Goal: Task Accomplishment & Management: Use online tool/utility

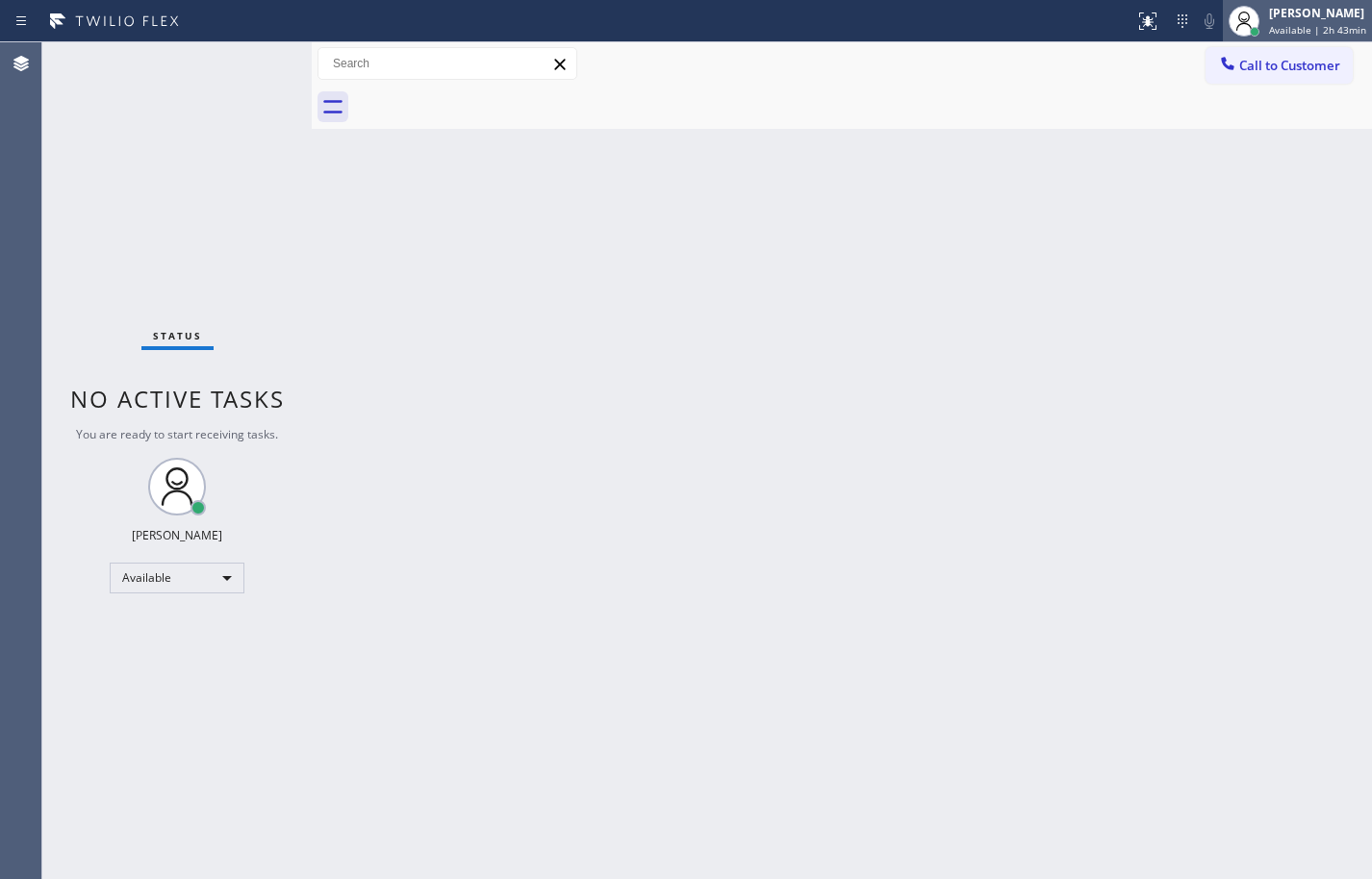
click at [1338, 37] on div "[PERSON_NAME] Available | 2h 43min" at bounding box center [1319, 20] width 107 height 34
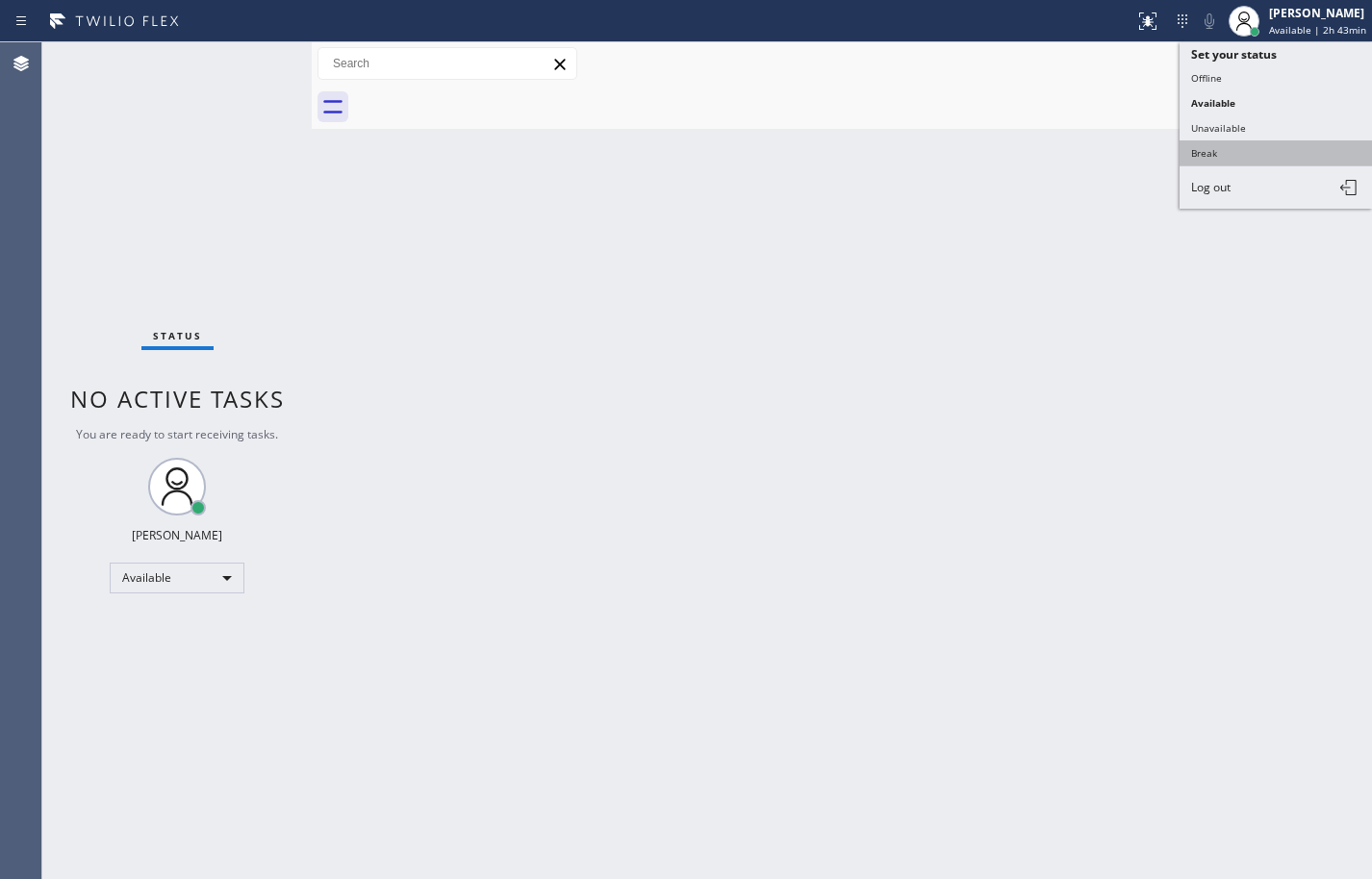
click at [1283, 153] on button "Break" at bounding box center [1276, 153] width 192 height 25
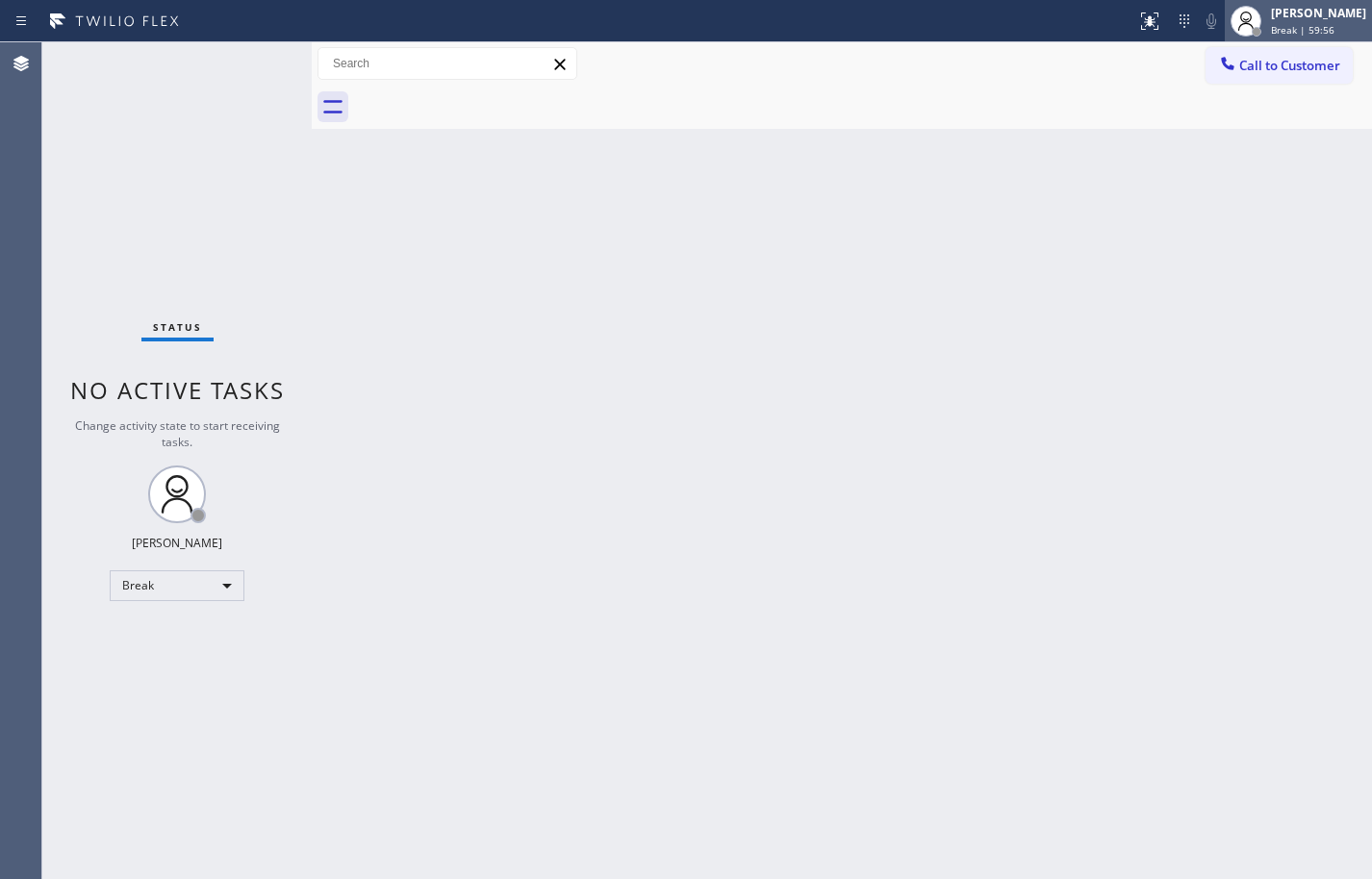
click at [1324, 29] on div "Break | 59:56" at bounding box center [1319, 30] width 95 height 14
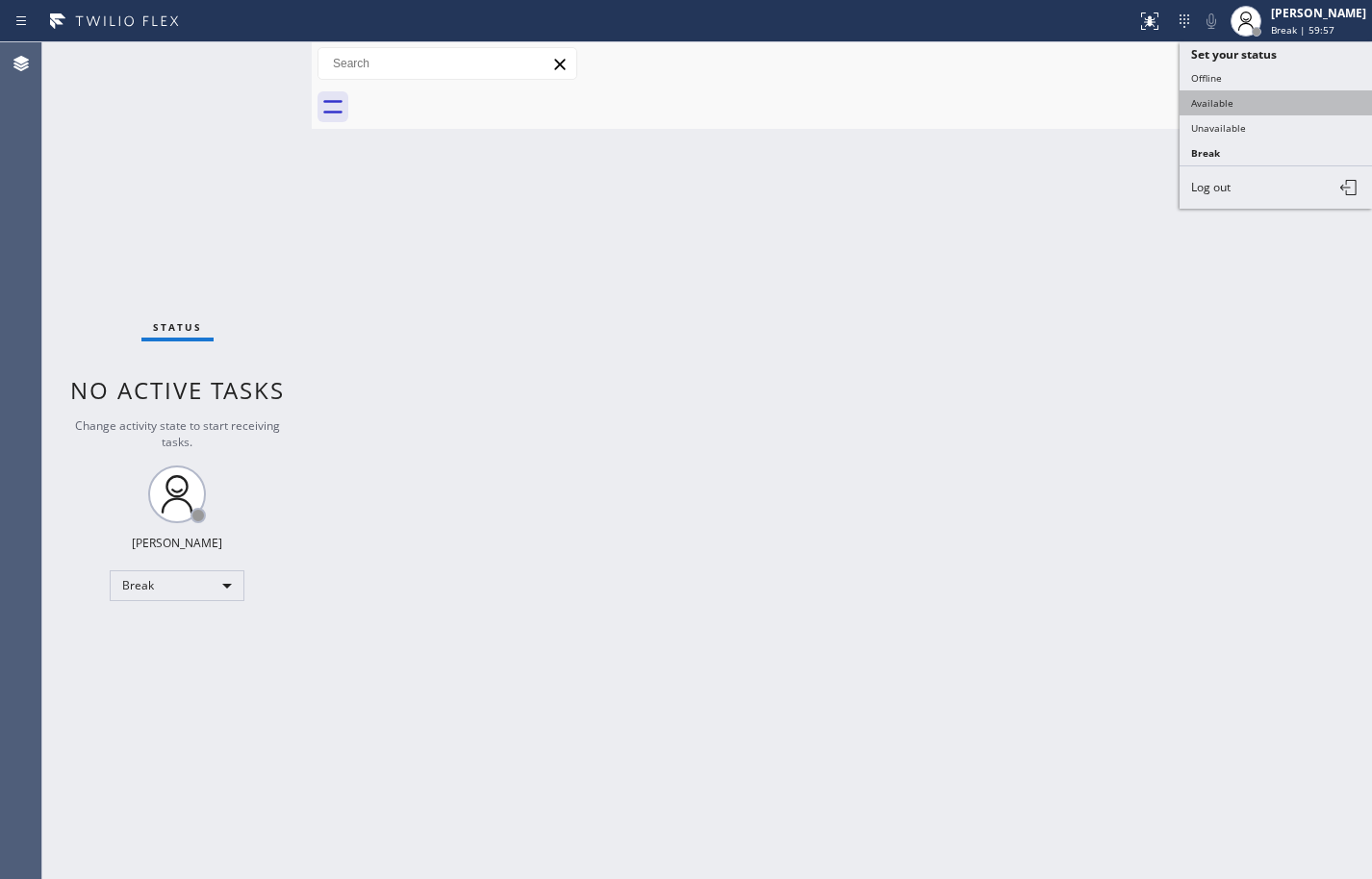
click at [1277, 111] on button "Available" at bounding box center [1276, 103] width 192 height 25
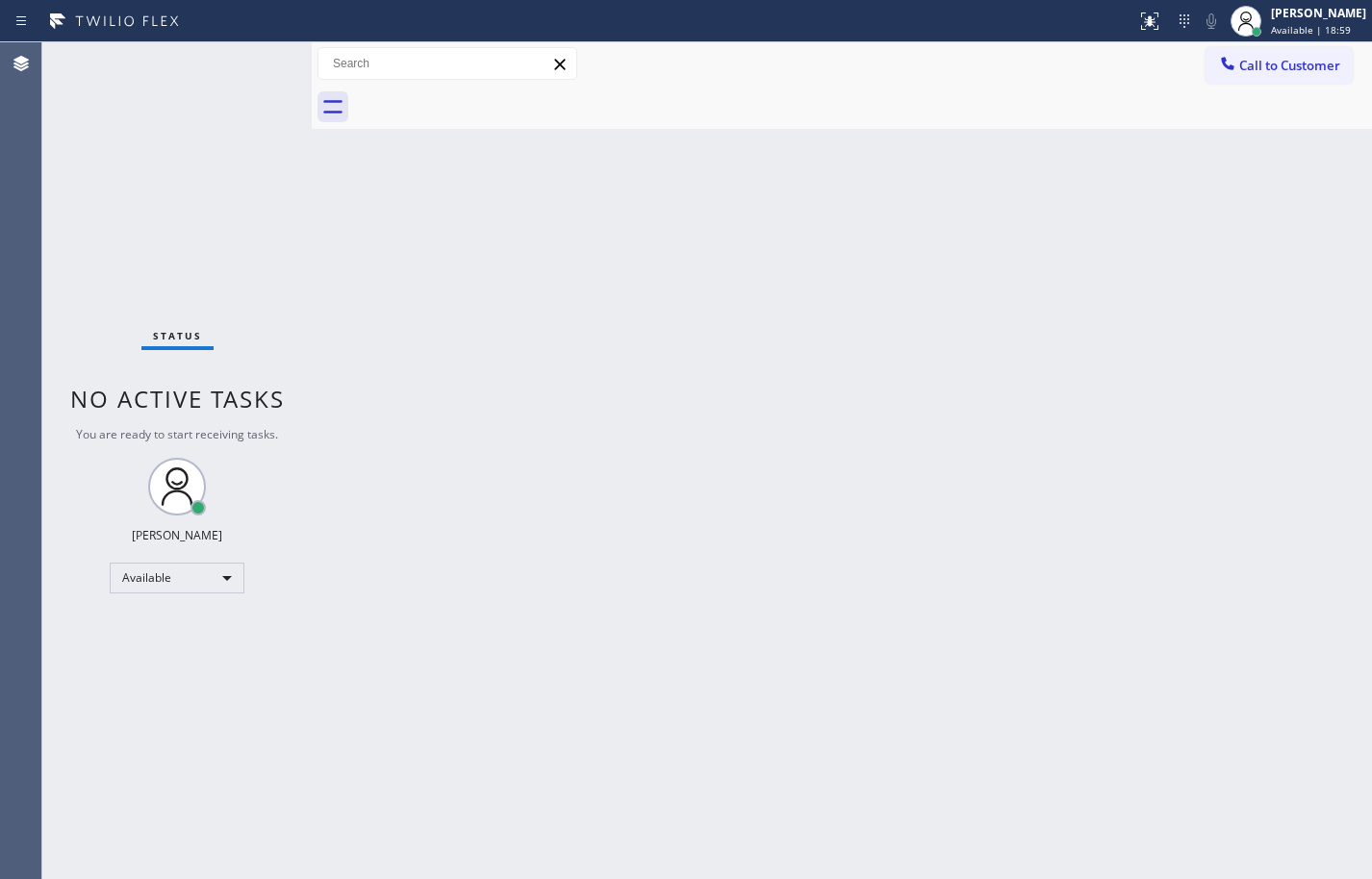
click at [1347, 224] on div "Back to Dashboard Change Sender ID Customers Technicians Select a contact Outbo…" at bounding box center [841, 460] width 1060 height 836
drag, startPoint x: 1072, startPoint y: 131, endPoint x: 1190, endPoint y: 60, distance: 137.7
click at [1072, 131] on div "Back to Dashboard Change Sender ID Customers Technicians Select a contact Outbo…" at bounding box center [841, 460] width 1060 height 836
click at [1275, 24] on span "Available | 1h 4min" at bounding box center [1317, 30] width 91 height 14
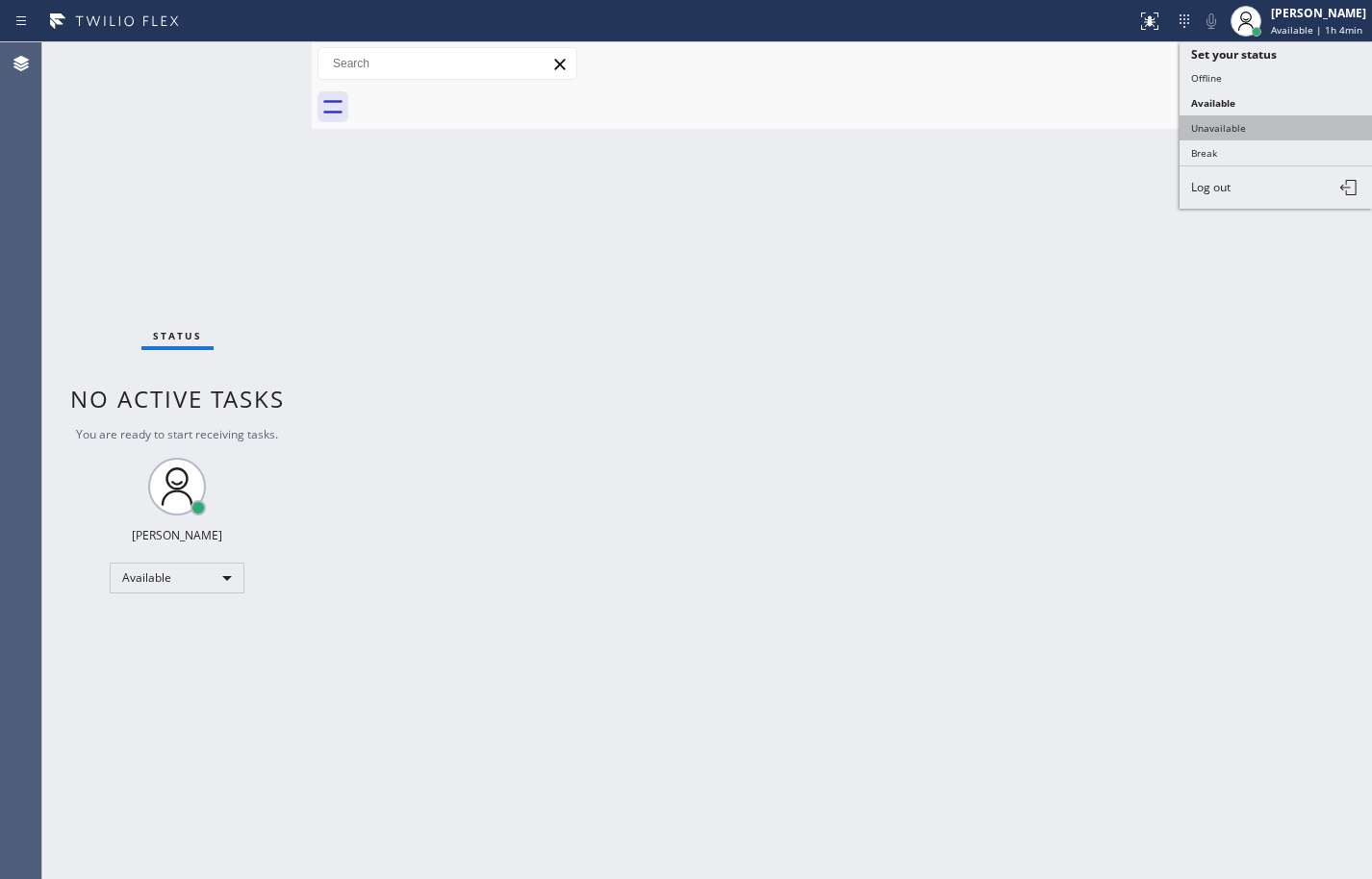
click at [1219, 139] on button "Unavailable" at bounding box center [1276, 128] width 192 height 25
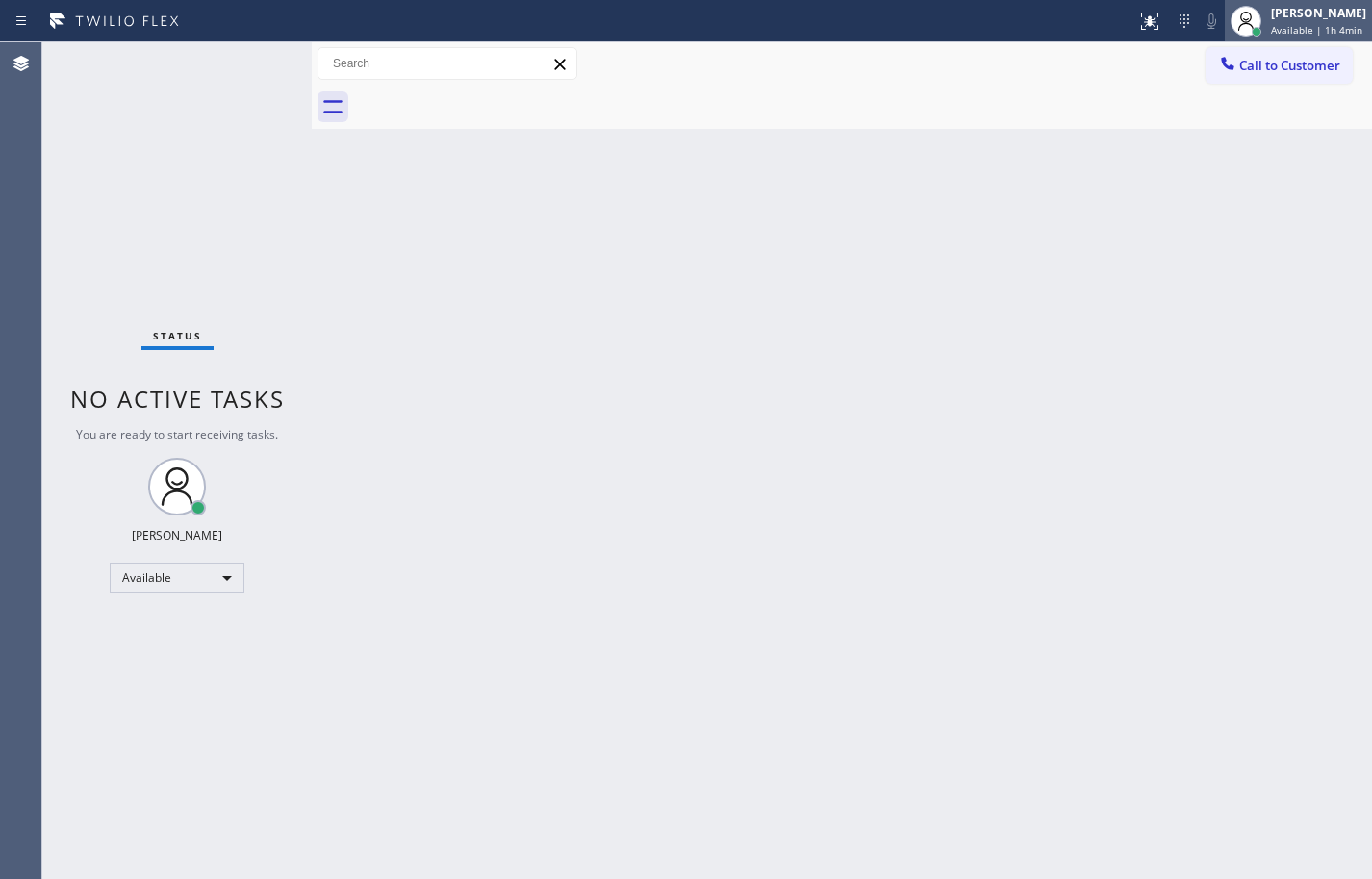
click at [1275, 21] on div "[PERSON_NAME] Available | 1h 4min" at bounding box center [1320, 20] width 105 height 34
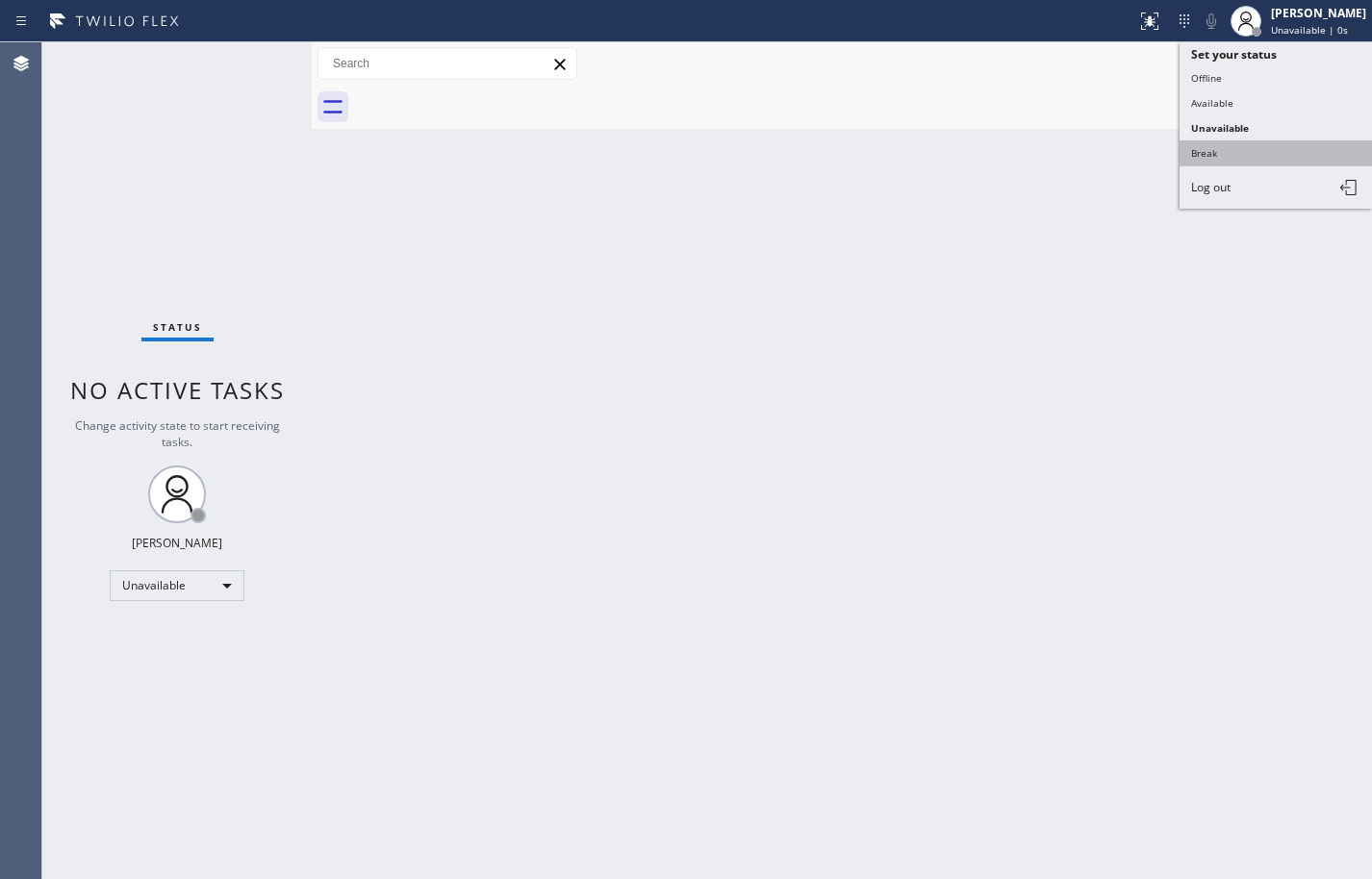
click at [1239, 151] on button "Break" at bounding box center [1276, 153] width 192 height 25
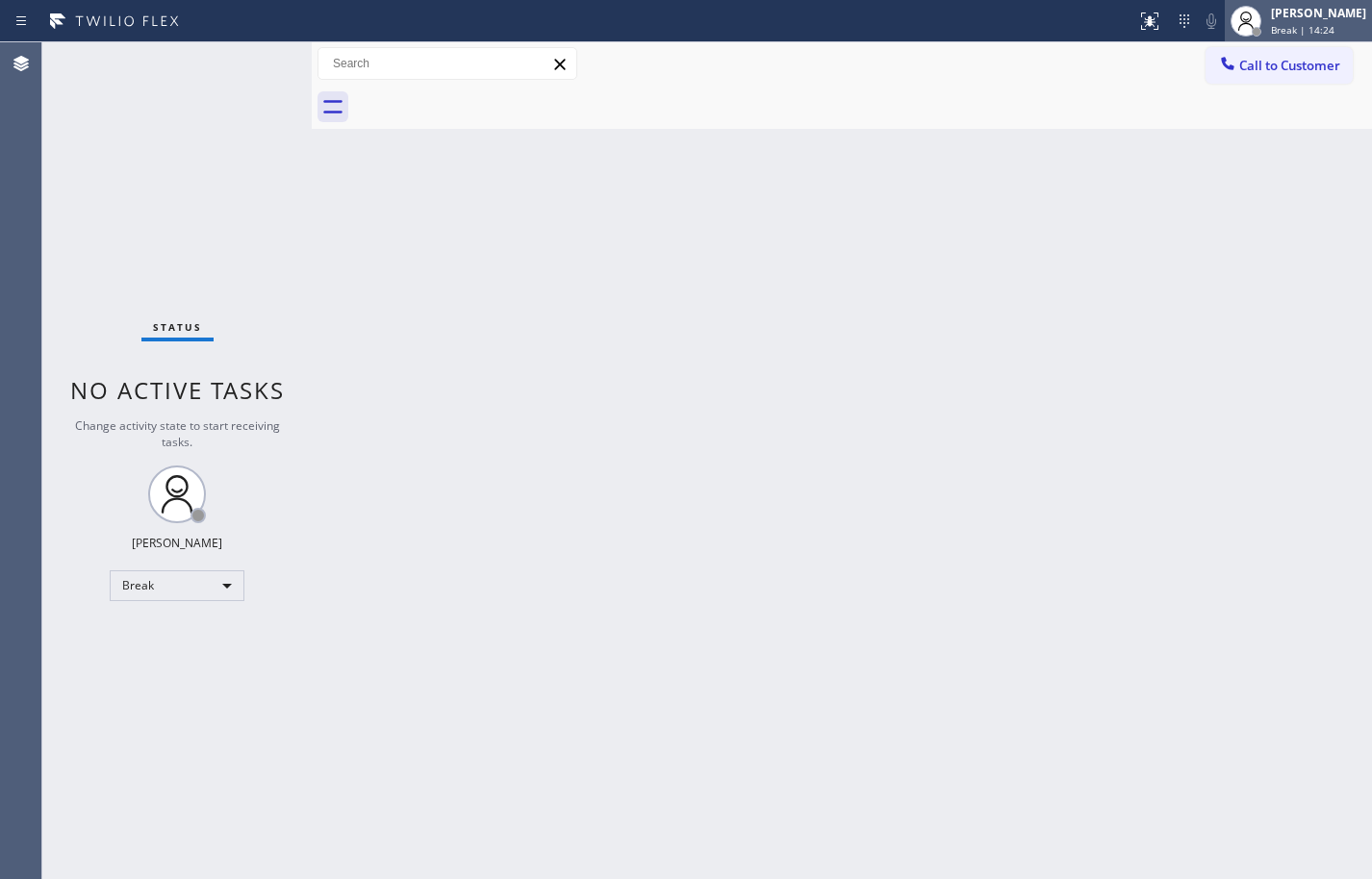
click at [1317, 26] on div "Break | 14:24" at bounding box center [1319, 30] width 95 height 14
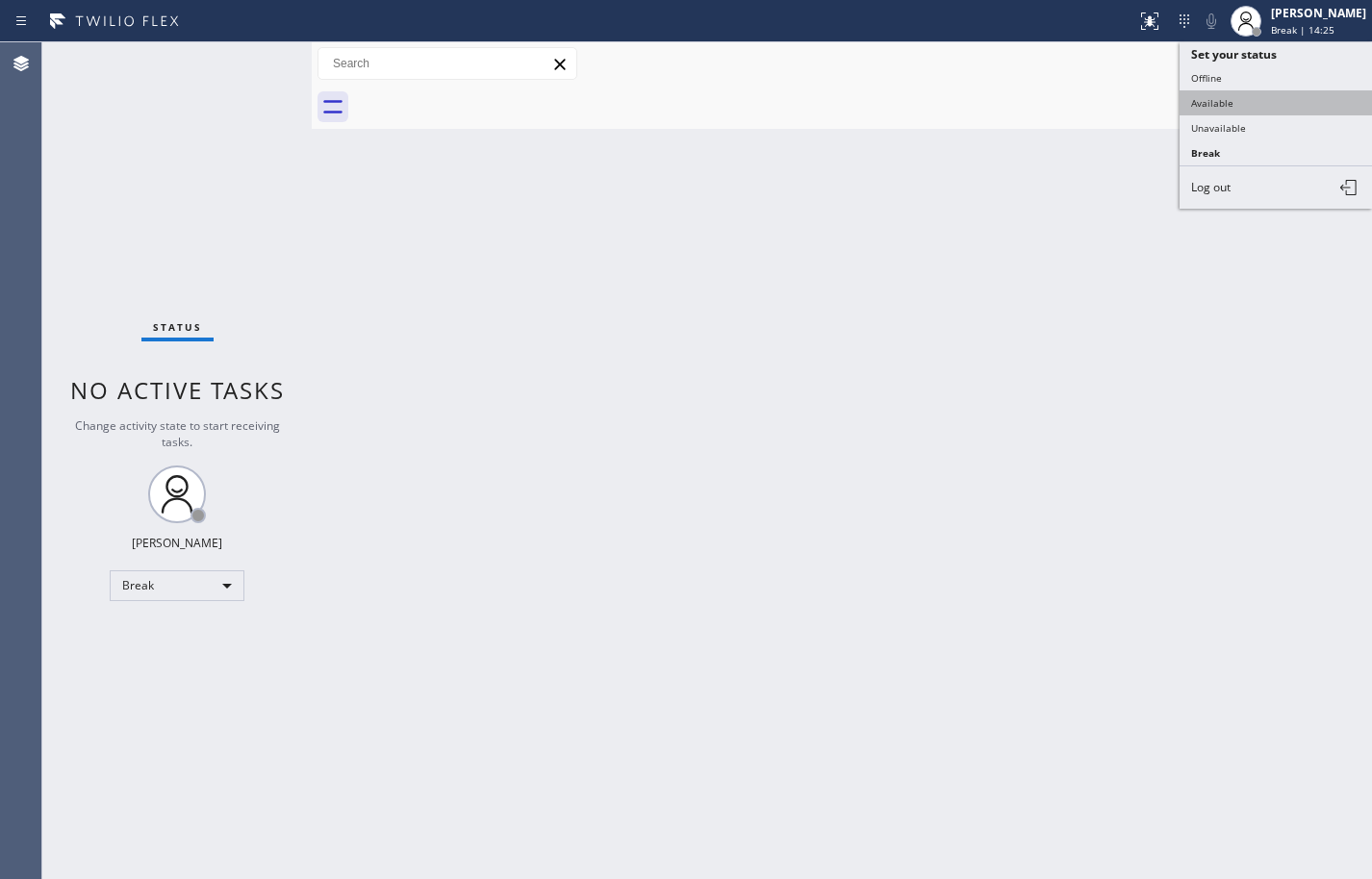
click at [1288, 98] on button "Available" at bounding box center [1276, 103] width 192 height 25
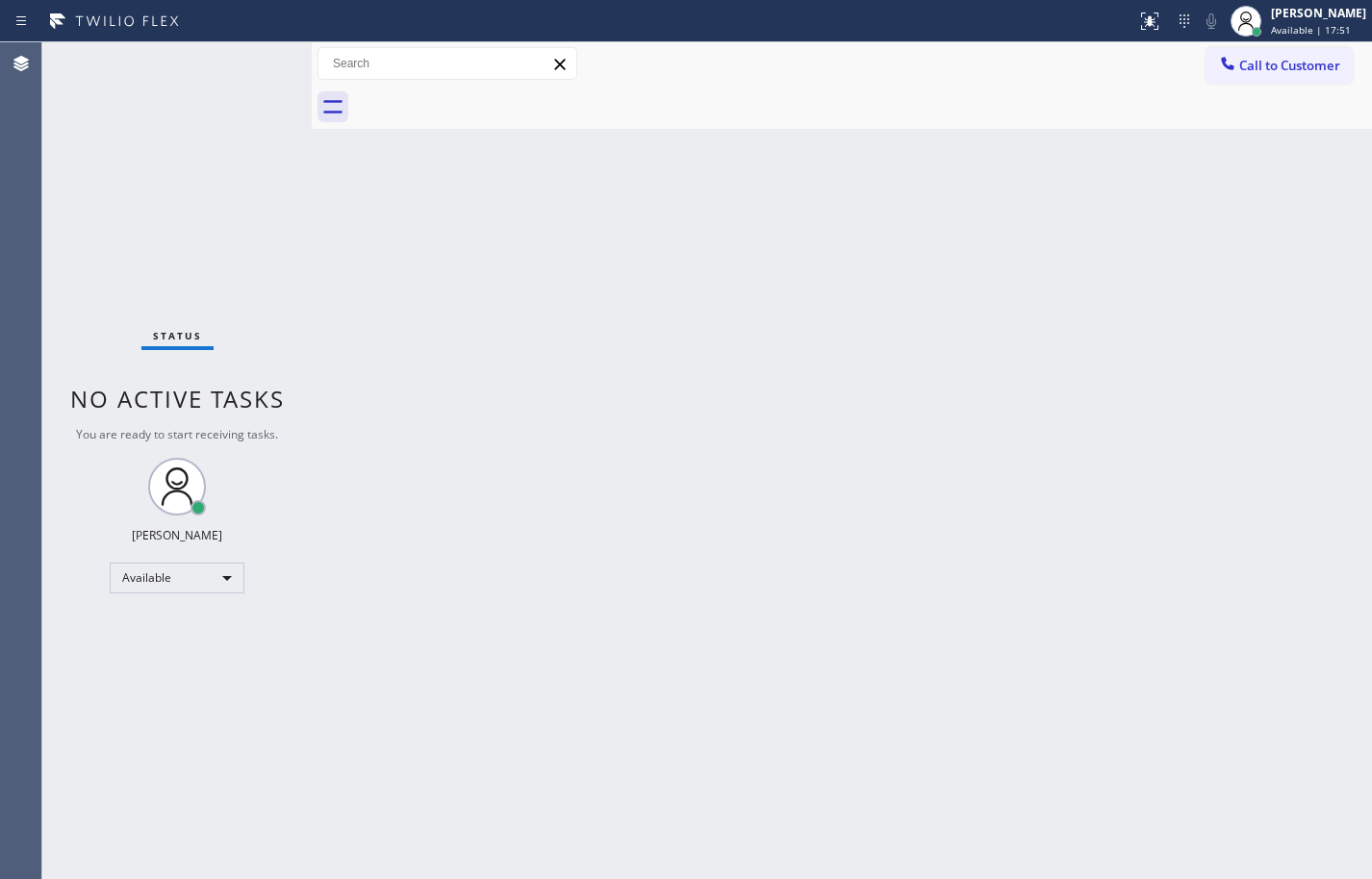
click at [1347, 343] on div "Back to Dashboard Change Sender ID Customers Technicians Select a contact Outbo…" at bounding box center [841, 460] width 1060 height 836
click at [1273, 21] on div "[PERSON_NAME] Available | 53:56" at bounding box center [1320, 20] width 105 height 34
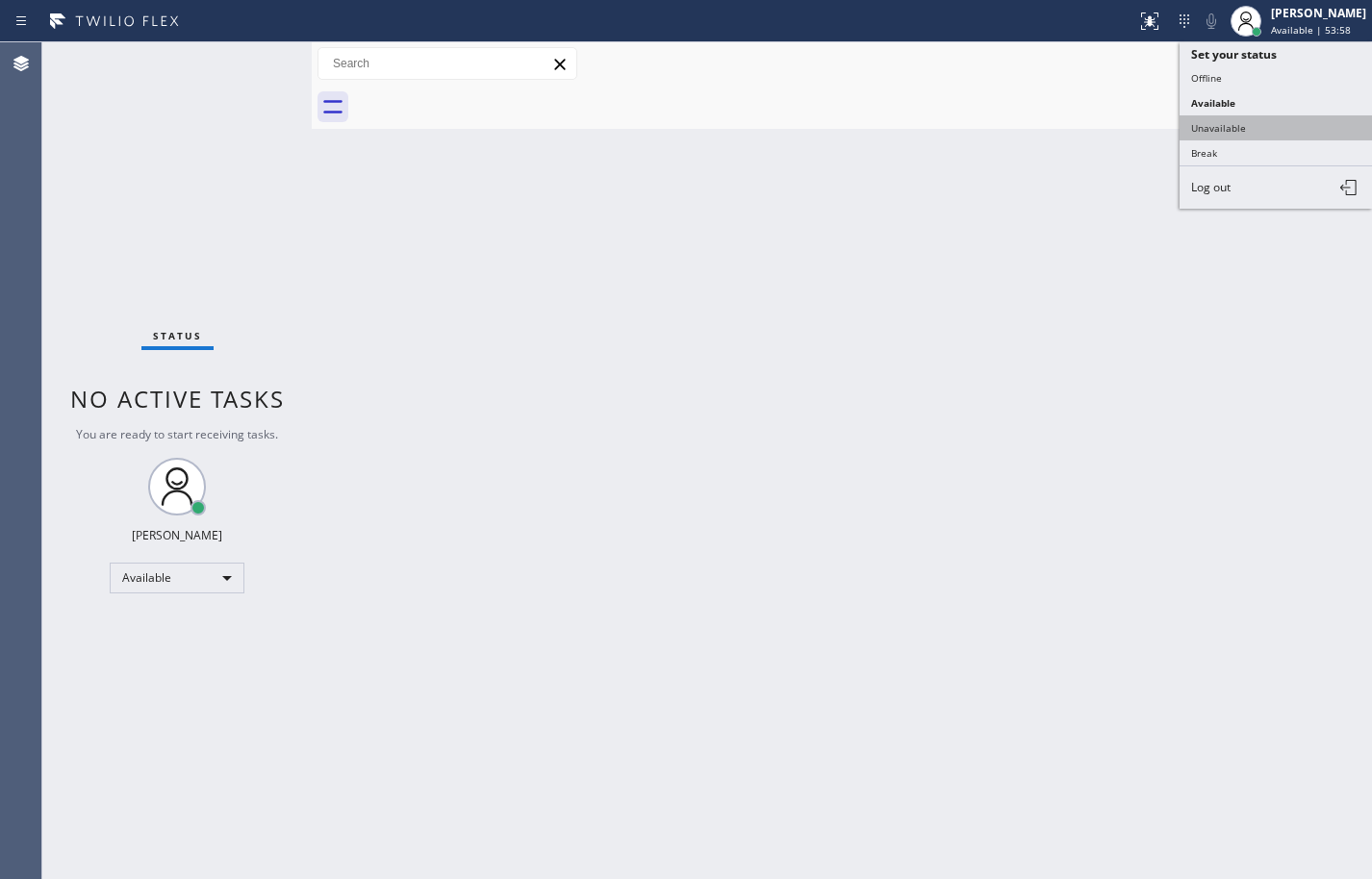
click at [1267, 130] on button "Unavailable" at bounding box center [1276, 128] width 192 height 25
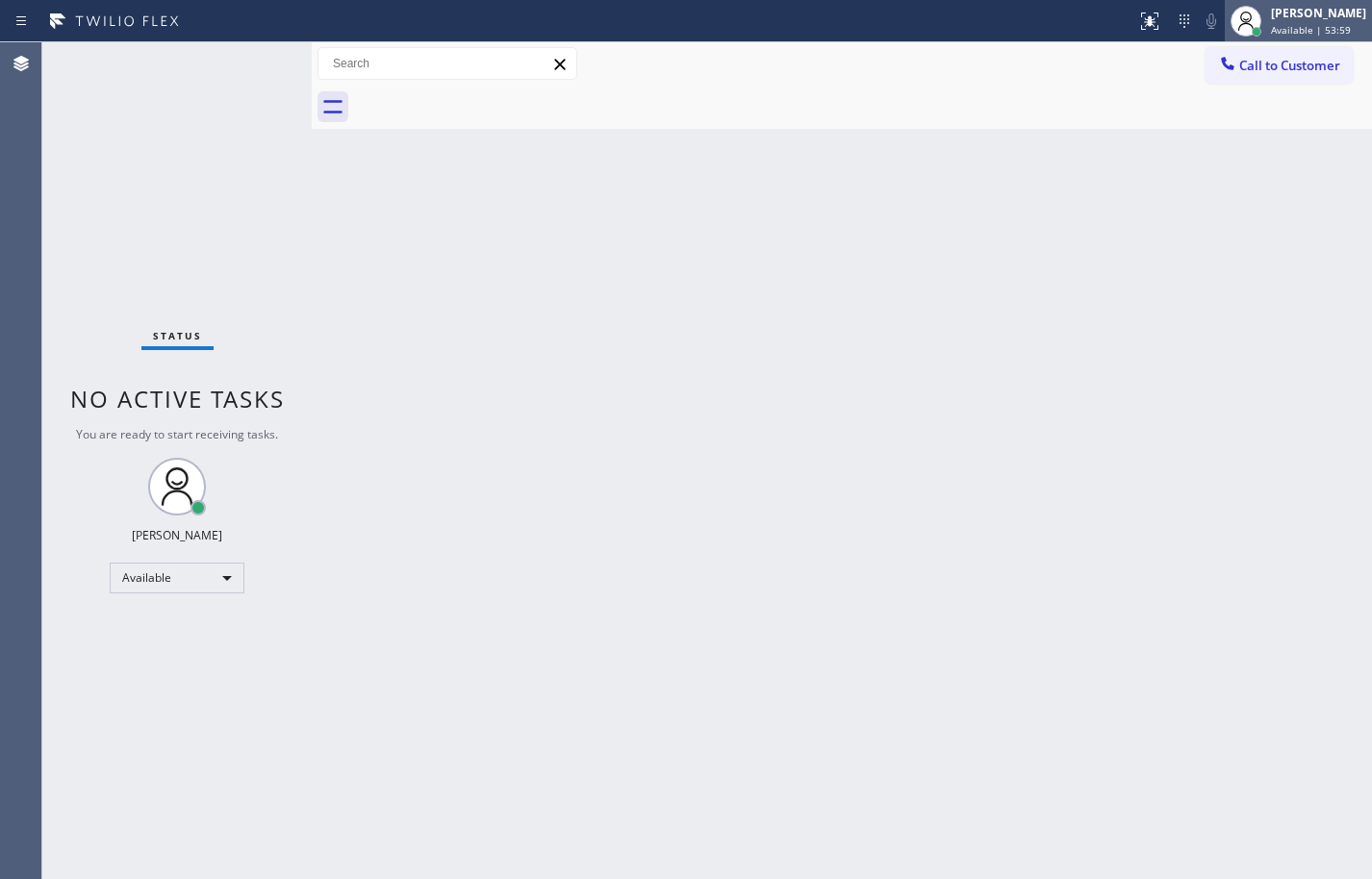
click at [1267, 23] on div "[PERSON_NAME] Available | 53:59" at bounding box center [1320, 20] width 105 height 34
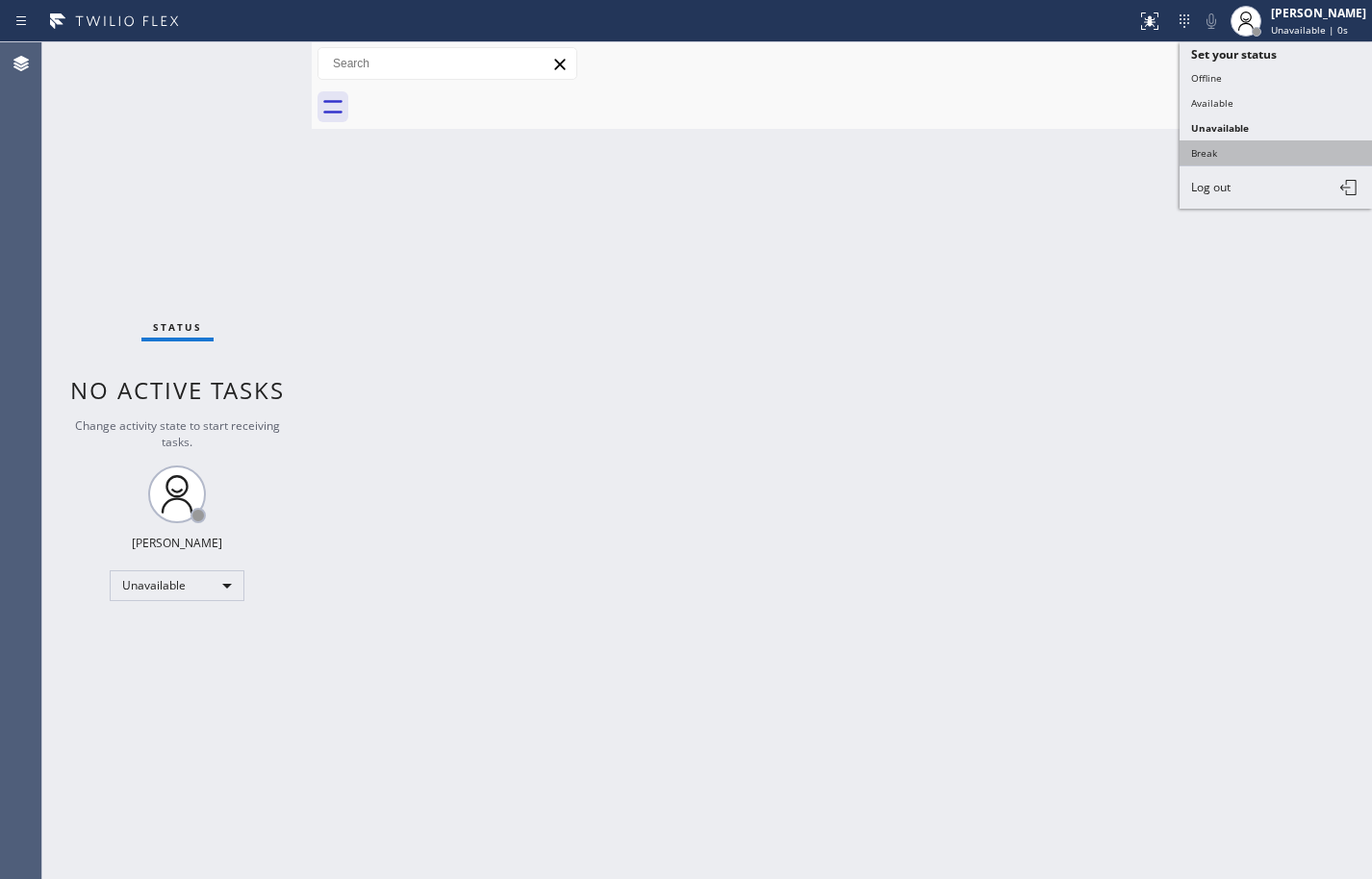
click at [1230, 151] on button "Break" at bounding box center [1276, 153] width 192 height 25
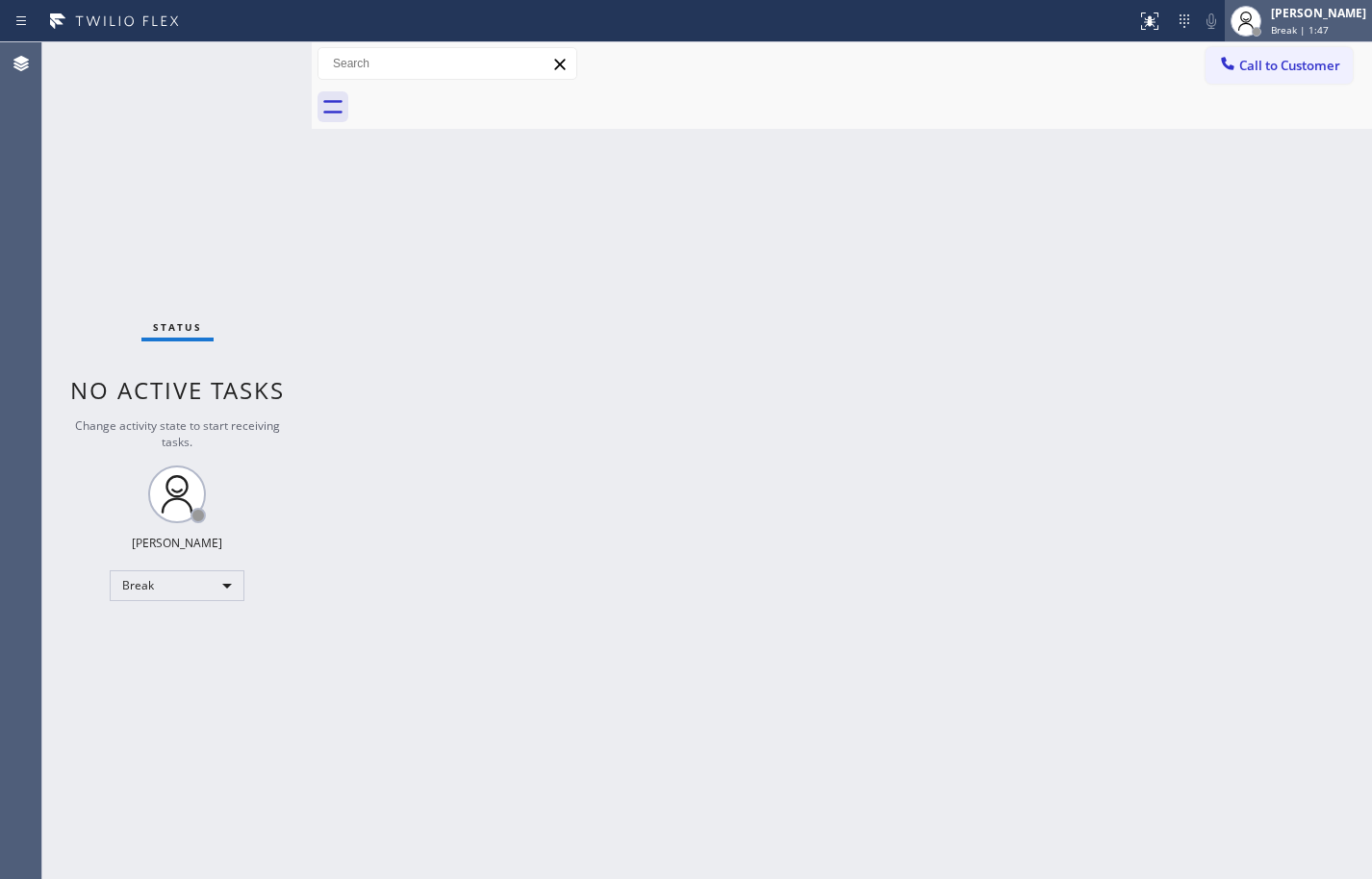
click at [1284, 31] on span "Break | 1:47" at bounding box center [1299, 30] width 57 height 14
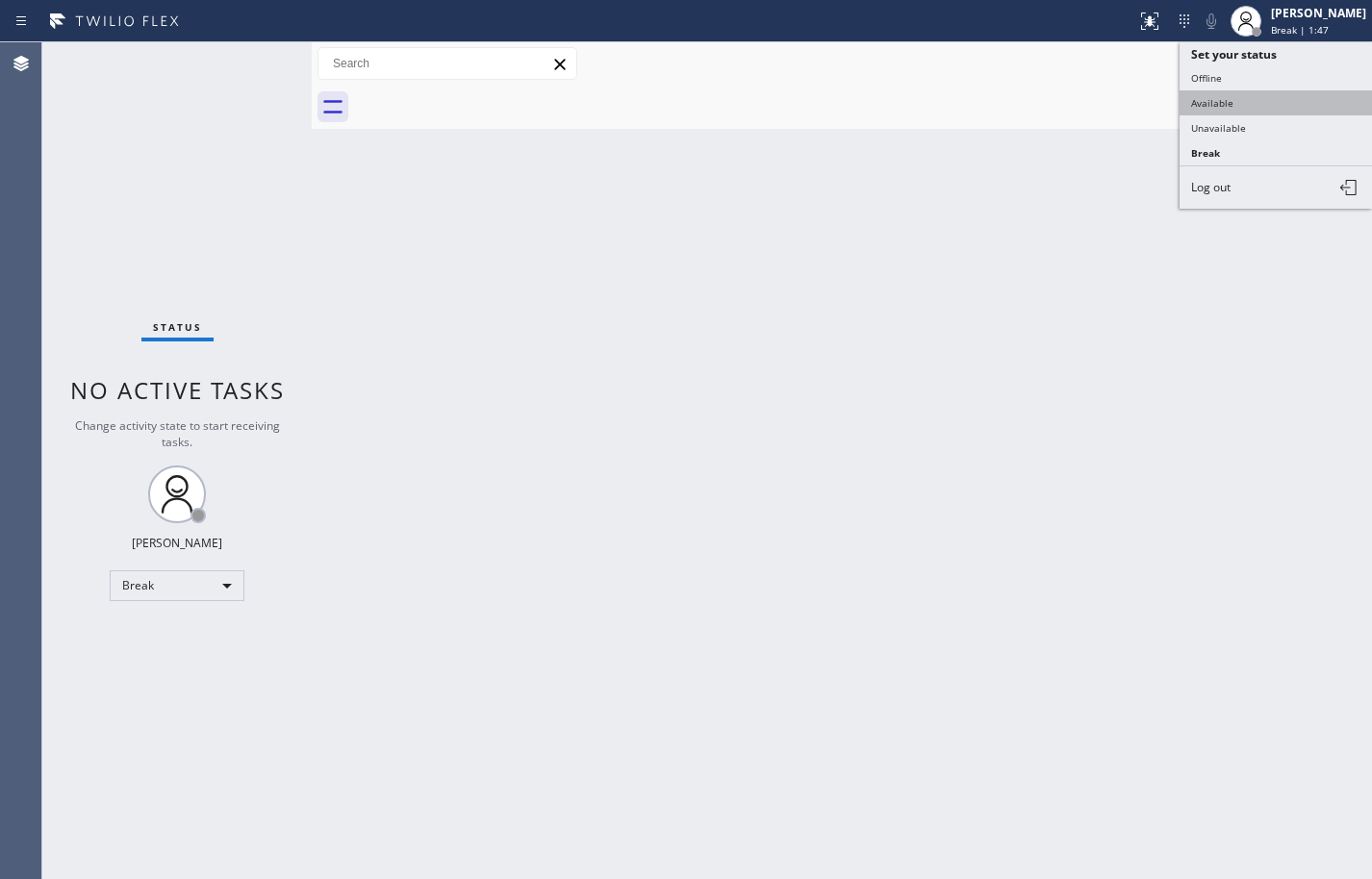
click at [1256, 106] on button "Available" at bounding box center [1276, 103] width 192 height 25
